Goal: Find contact information: Find contact information

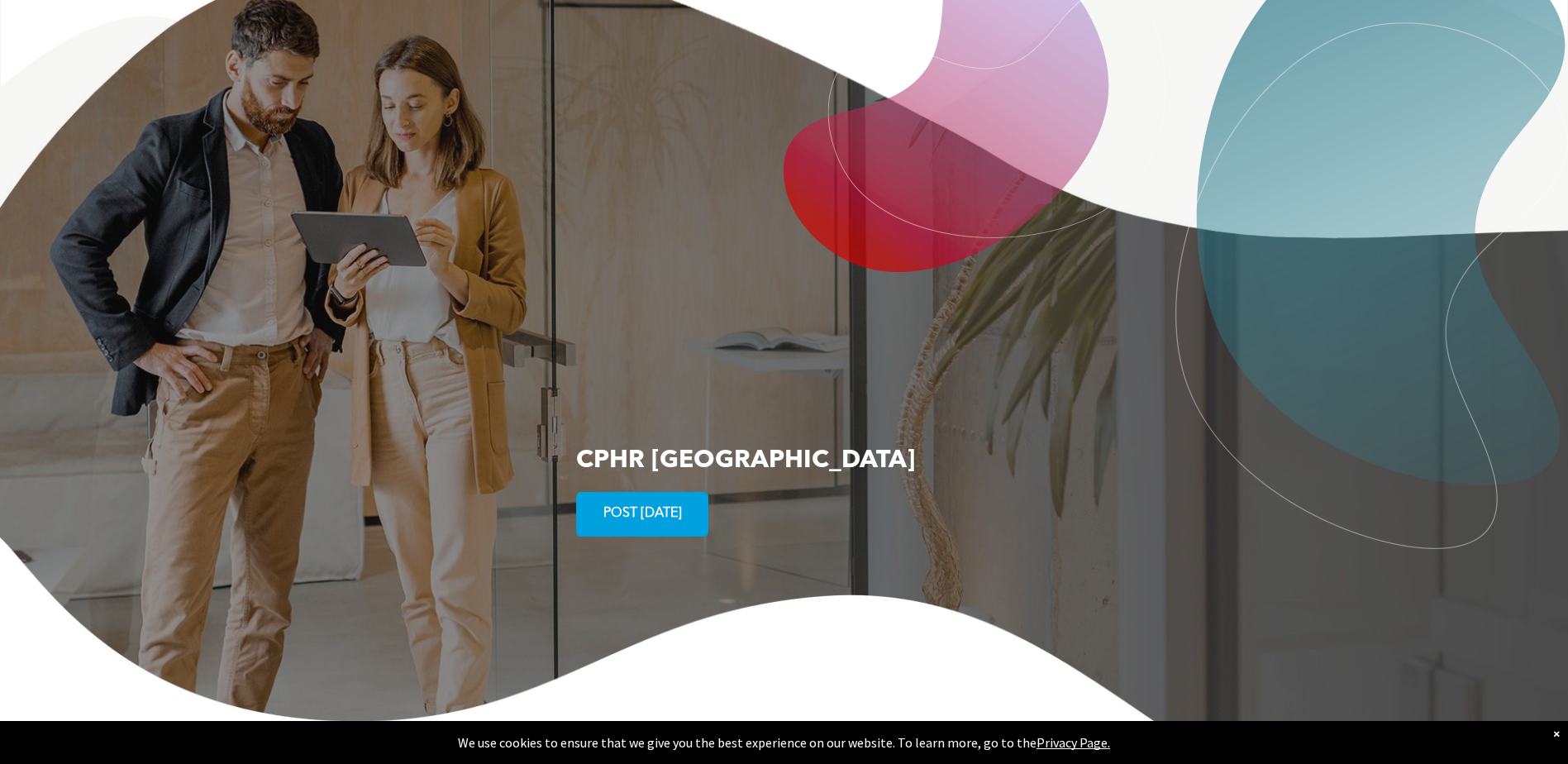
scroll to position [3022, 0]
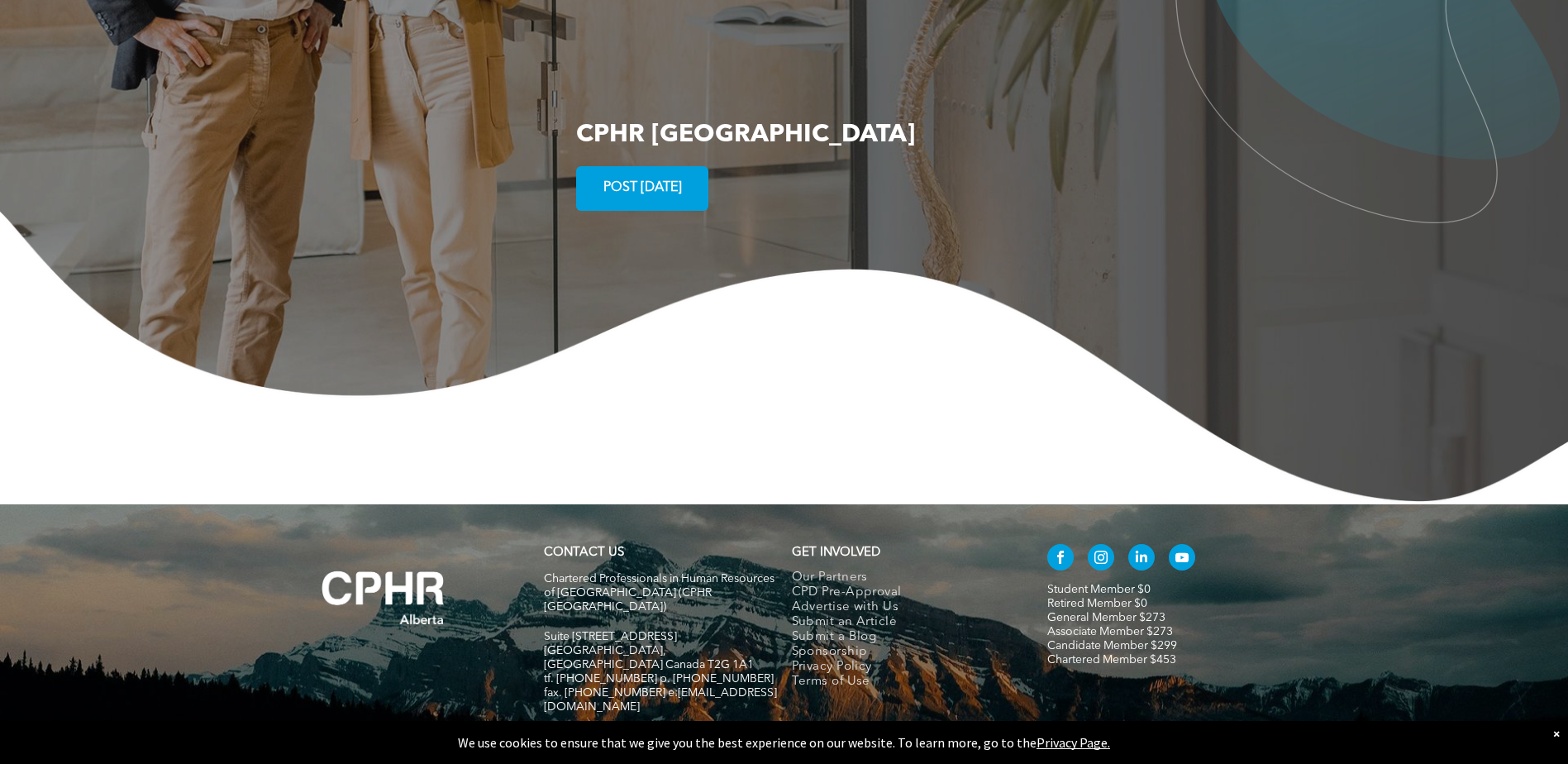
drag, startPoint x: 543, startPoint y: 563, endPoint x: 683, endPoint y: 564, distance: 140.0
click at [683, 630] on p "Suite [STREET_ADDRESS]" at bounding box center [660, 637] width 233 height 14
copy span "Suite [STREET_ADDRESS]"
drag, startPoint x: 735, startPoint y: 601, endPoint x: 650, endPoint y: 601, distance: 85.0
click at [650, 686] on h5 "fax. [PHONE_NUMBER] e:[EMAIL_ADDRESS][DOMAIN_NAME]" at bounding box center [660, 700] width 233 height 28
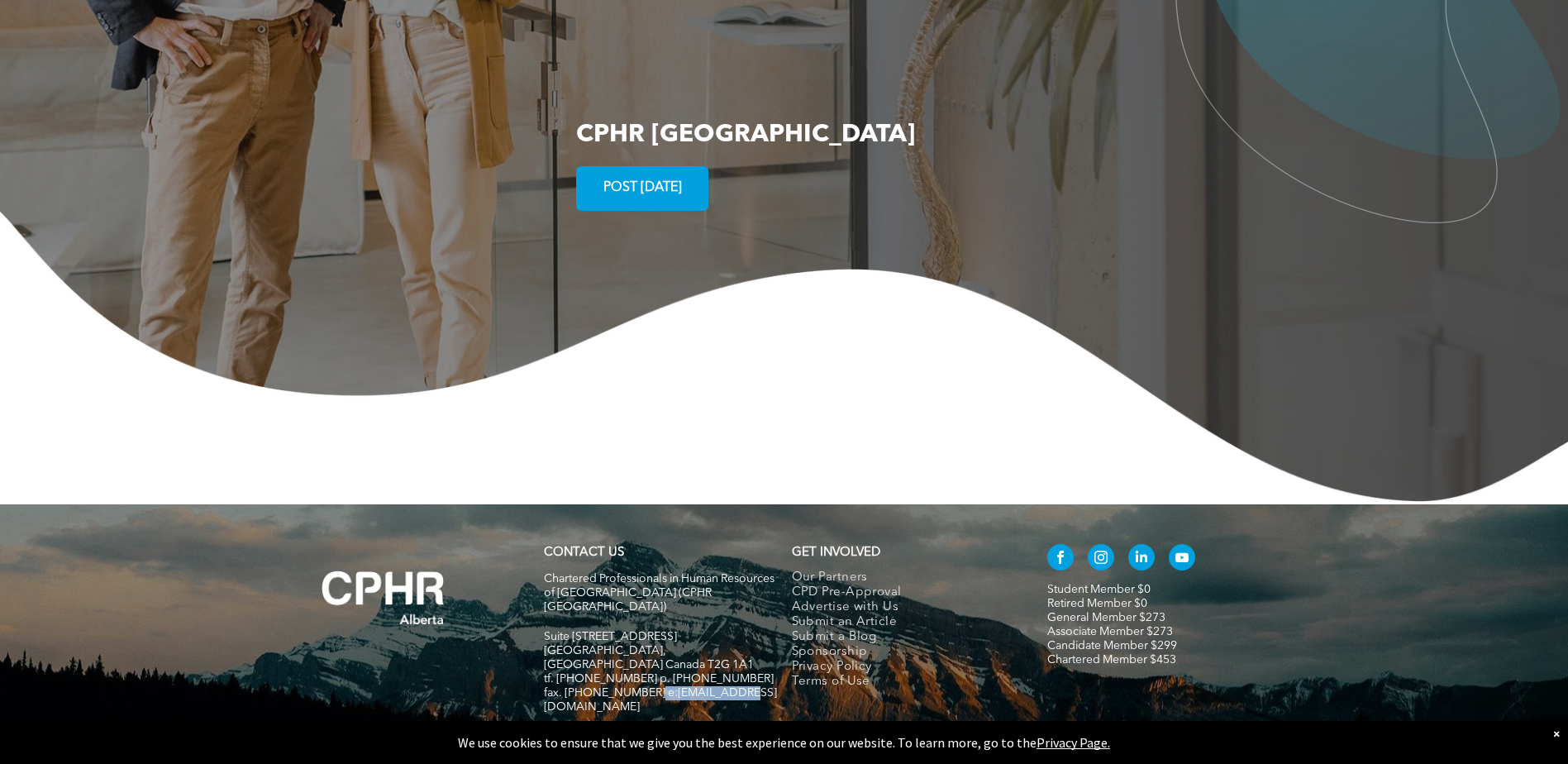
copy span ":info@cphrab.ca"
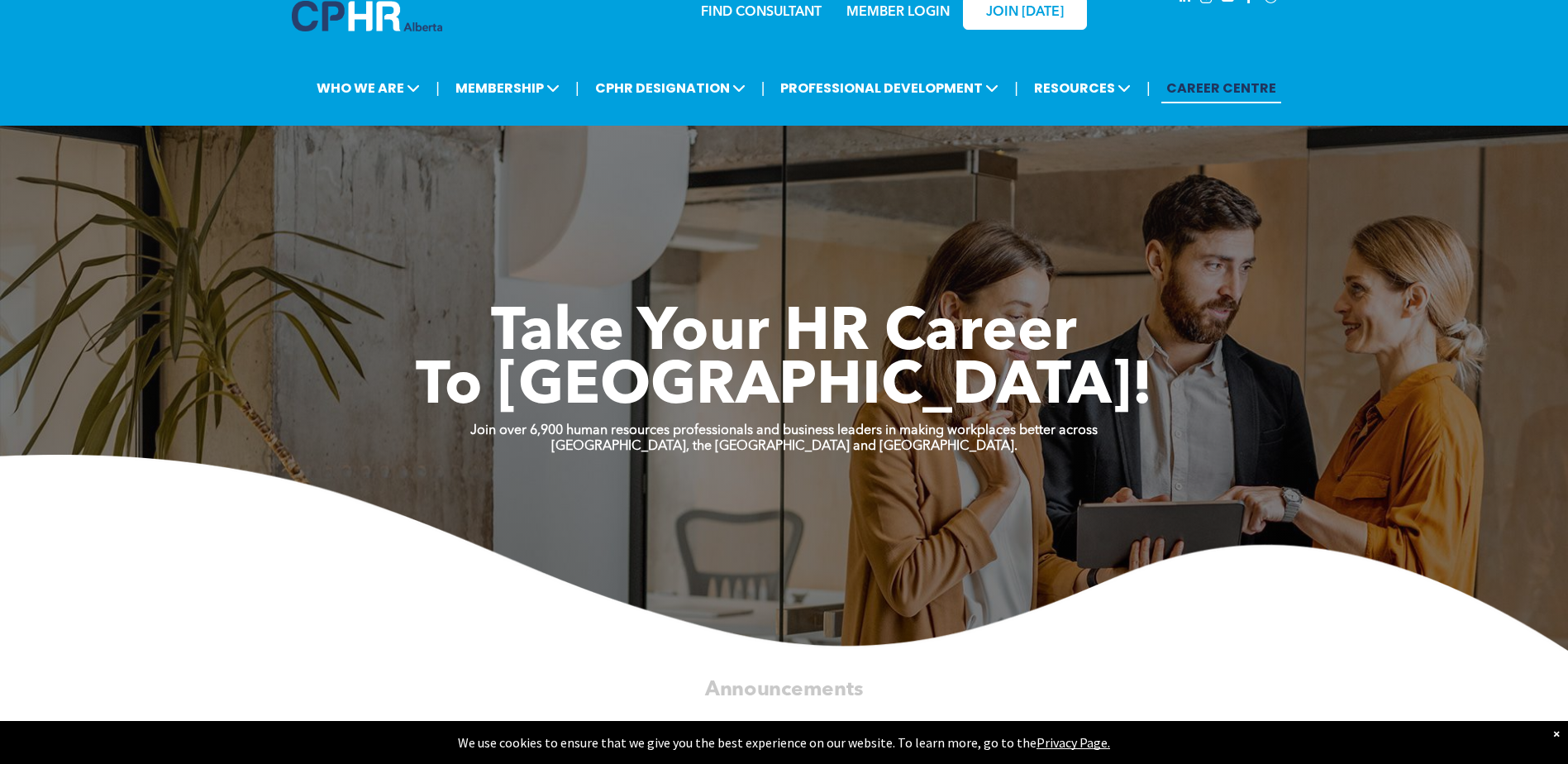
scroll to position [0, 0]
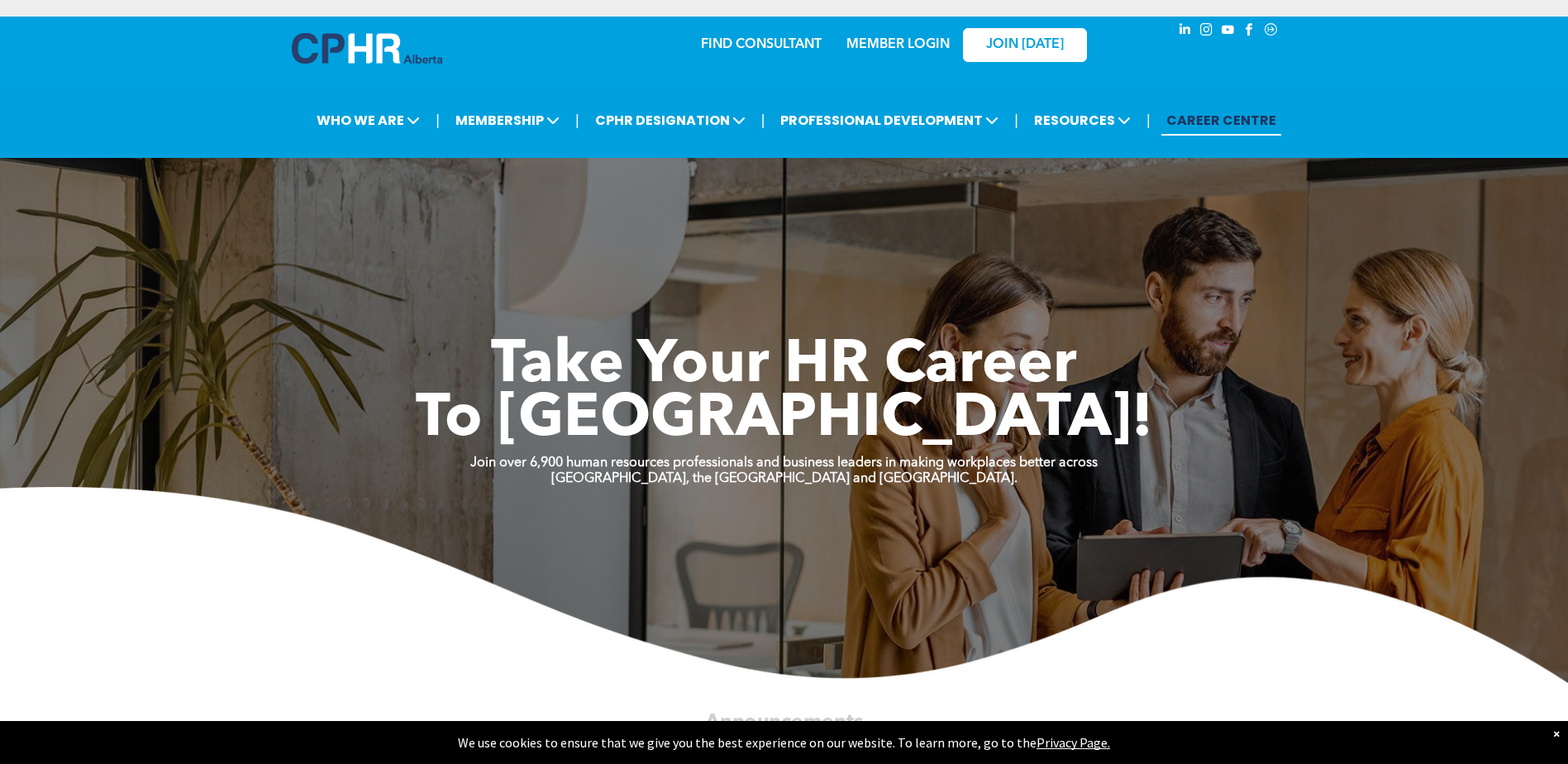
click at [387, 538] on img at bounding box center [784, 585] width 1568 height 196
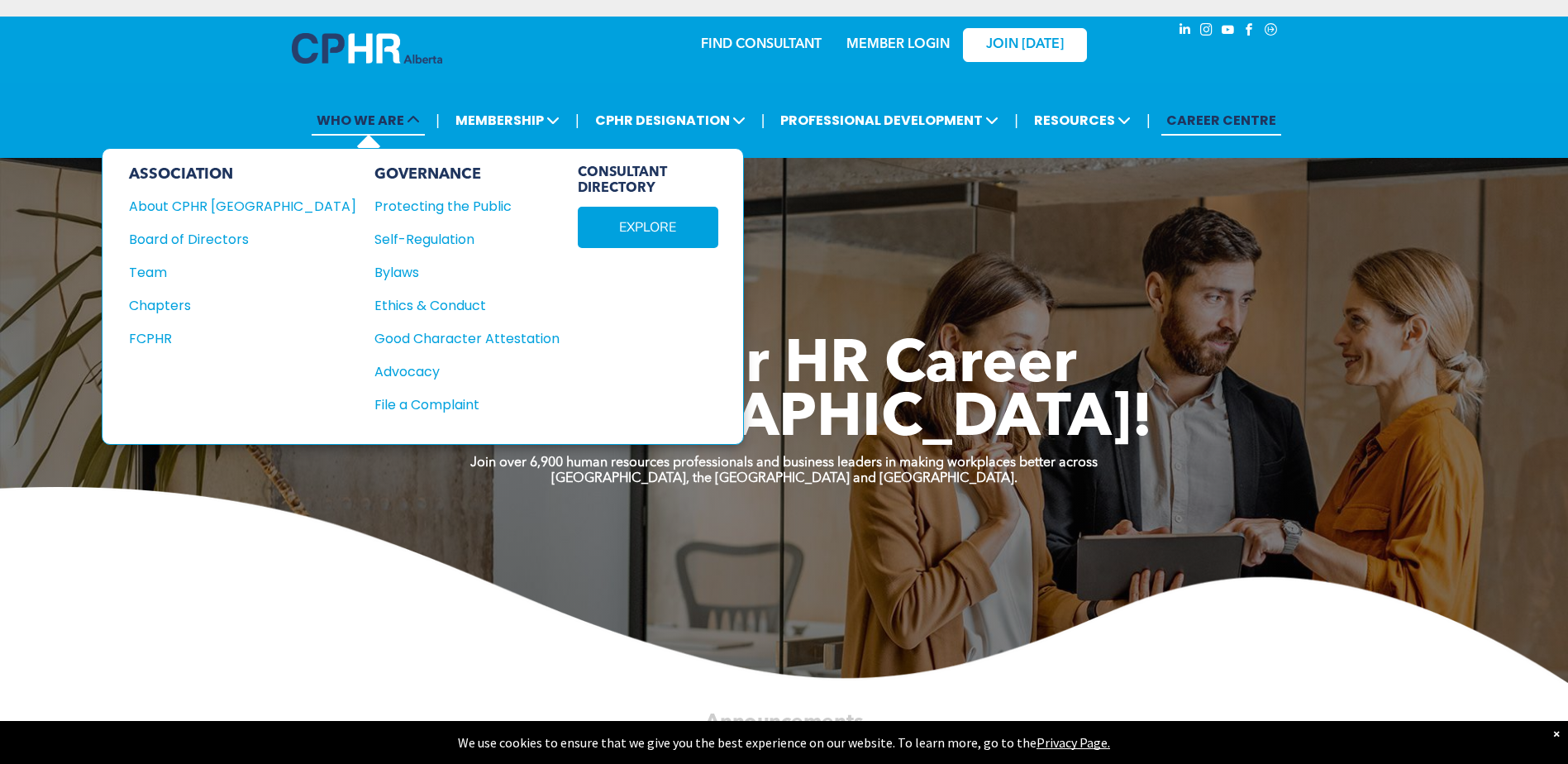
click at [368, 116] on span "WHO WE ARE" at bounding box center [368, 120] width 114 height 31
click at [170, 207] on div "About CPHR Alberta" at bounding box center [231, 206] width 205 height 20
